Goal: Transaction & Acquisition: Download file/media

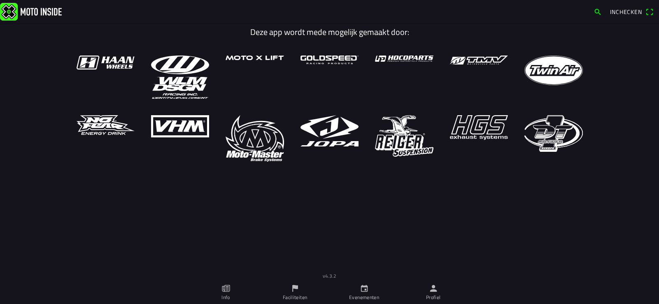
click at [431, 293] on link "Profiel" at bounding box center [433, 292] width 69 height 23
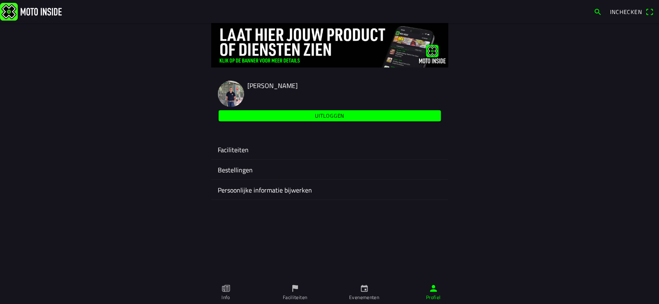
click at [235, 151] on ion-label "Faciliteiten" at bounding box center [330, 150] width 224 height 10
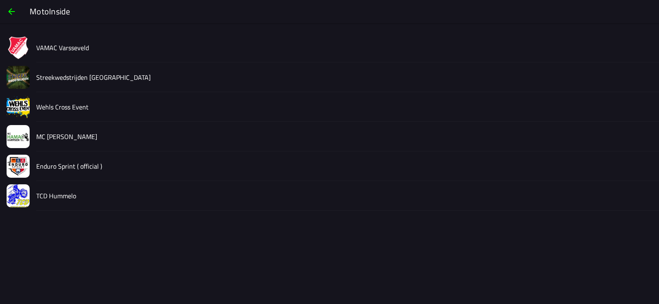
click at [67, 70] on div "Streekwedstrijden [GEOGRAPHIC_DATA]" at bounding box center [344, 77] width 616 height 29
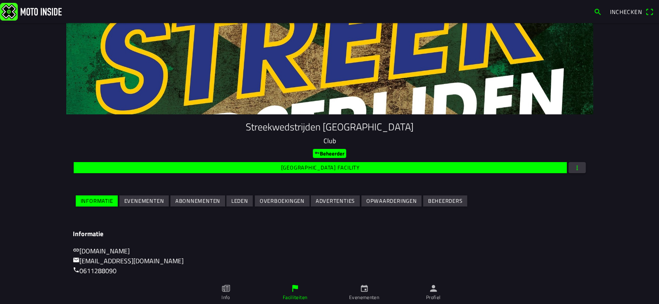
click at [0, 0] on slot "Evenementen" at bounding box center [0, 0] width 0 height 0
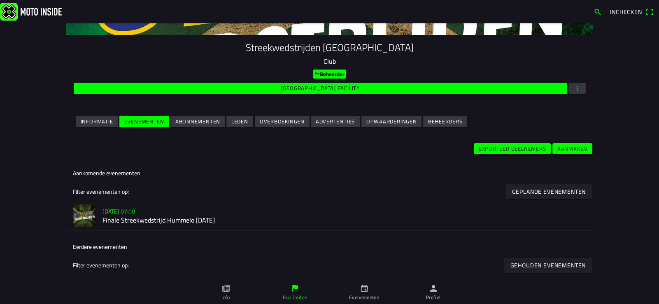
scroll to position [96, 0]
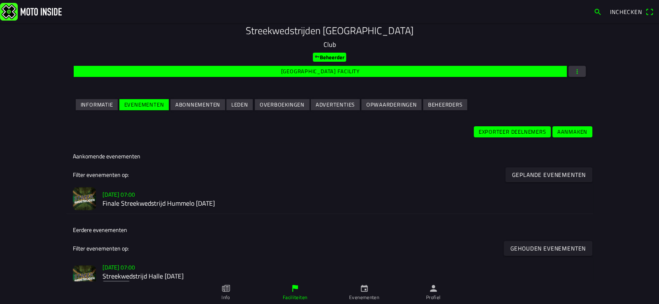
click at [142, 200] on h2 "Finale Streekwedstrijd Hummelo [DATE]" at bounding box center [344, 204] width 484 height 8
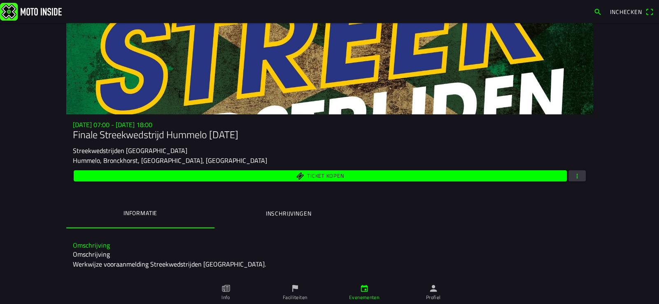
click at [574, 178] on span "button" at bounding box center [576, 175] width 7 height 11
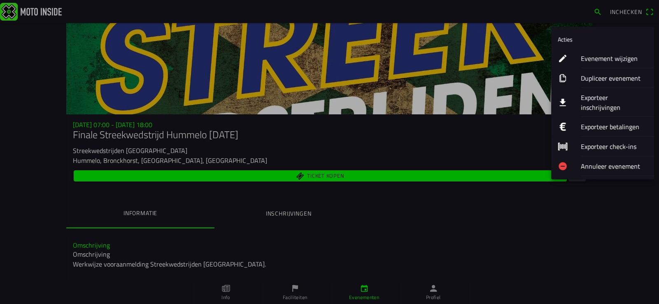
click at [610, 95] on ion-label "Exporteer inschrijvingen" at bounding box center [614, 103] width 67 height 20
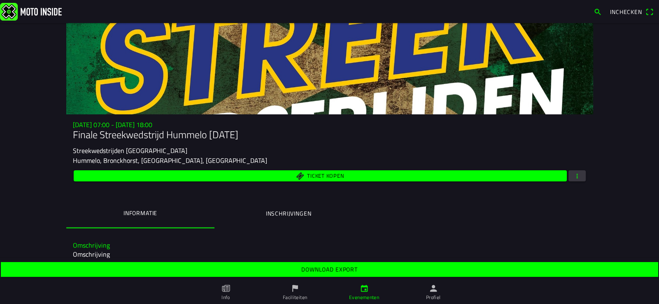
click at [0, 0] on slot "Download export" at bounding box center [0, 0] width 0 height 0
